Goal: Book appointment/travel/reservation

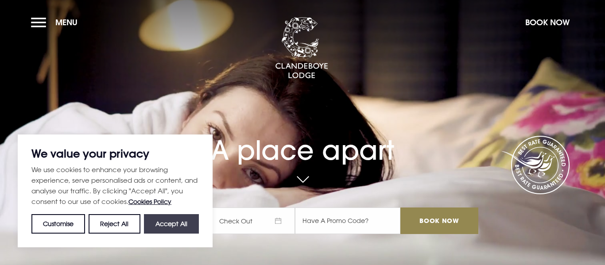
click at [186, 228] on button "Accept All" at bounding box center [171, 223] width 55 height 19
checkbox input "true"
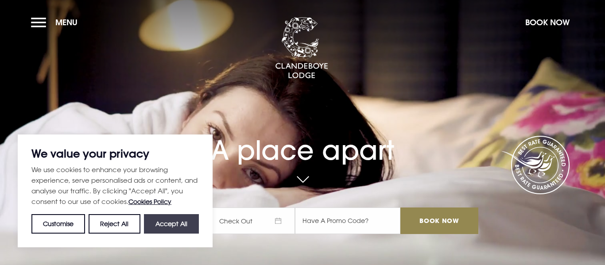
checkbox input "true"
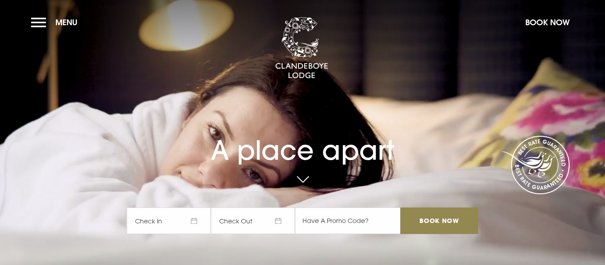
click at [20, 22] on section "A place apart Check In Check Out Mon Tue Wed Thur Fri Sat Sun Mon Tue Wed Thur …" at bounding box center [302, 132] width 605 height 265
click at [36, 21] on button "Menu" at bounding box center [56, 22] width 51 height 19
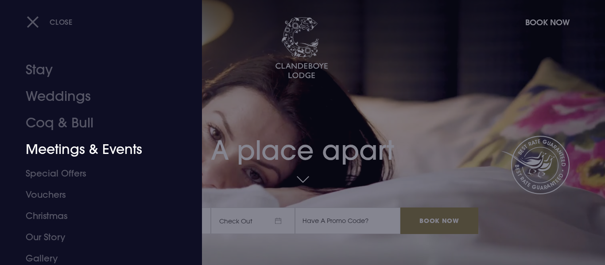
click at [95, 148] on link "Meetings & Events" at bounding box center [96, 149] width 140 height 27
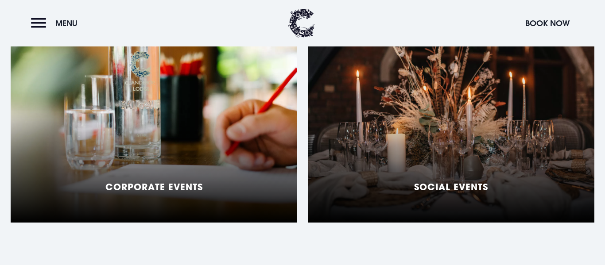
scroll to position [797, 0]
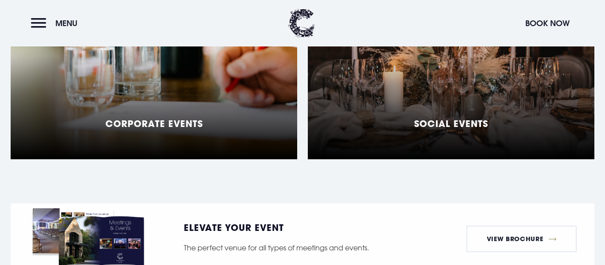
click at [436, 118] on h5 "Social Events" at bounding box center [451, 123] width 74 height 11
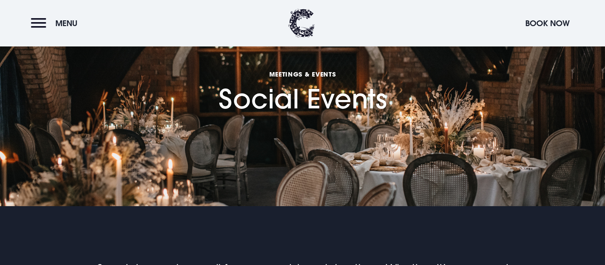
scroll to position [60, 0]
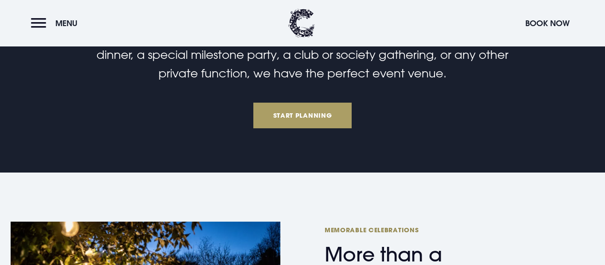
click at [327, 120] on link "Start Planning" at bounding box center [302, 116] width 98 height 26
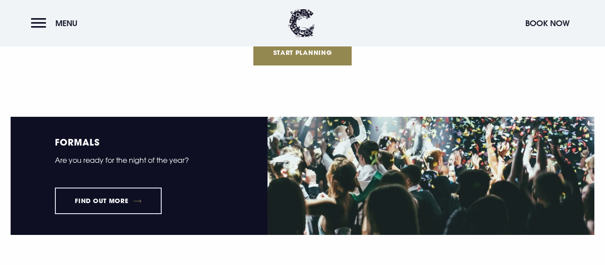
scroll to position [1108, 0]
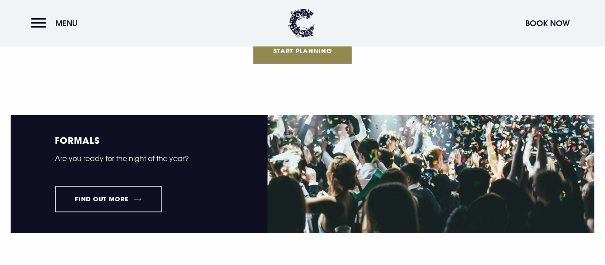
click at [113, 208] on link "Find out more" at bounding box center [108, 199] width 107 height 27
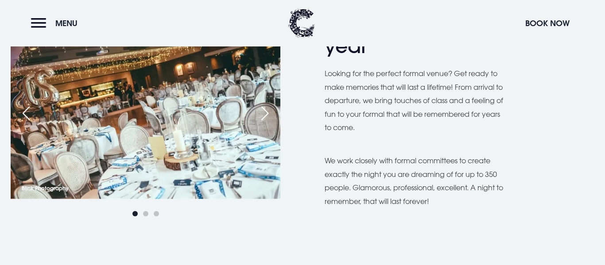
scroll to position [300, 0]
click at [268, 114] on div "Next slide" at bounding box center [265, 112] width 22 height 19
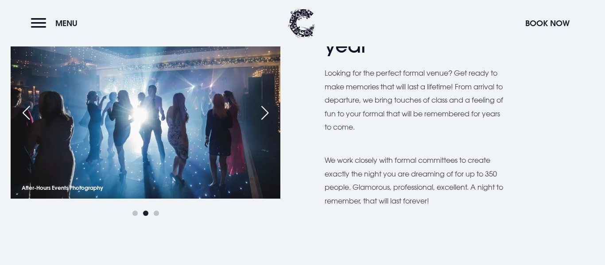
click at [268, 114] on div "Next slide" at bounding box center [265, 112] width 22 height 19
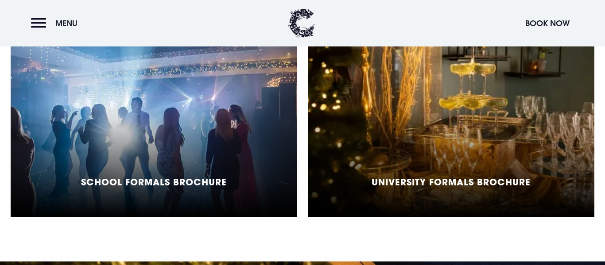
scroll to position [720, 0]
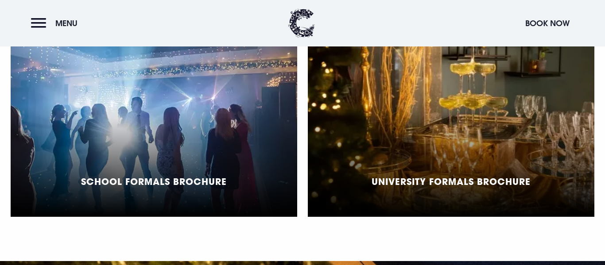
click at [184, 86] on div "School Formals Brochure" at bounding box center [154, 107] width 287 height 222
